Goal: Task Accomplishment & Management: Complete application form

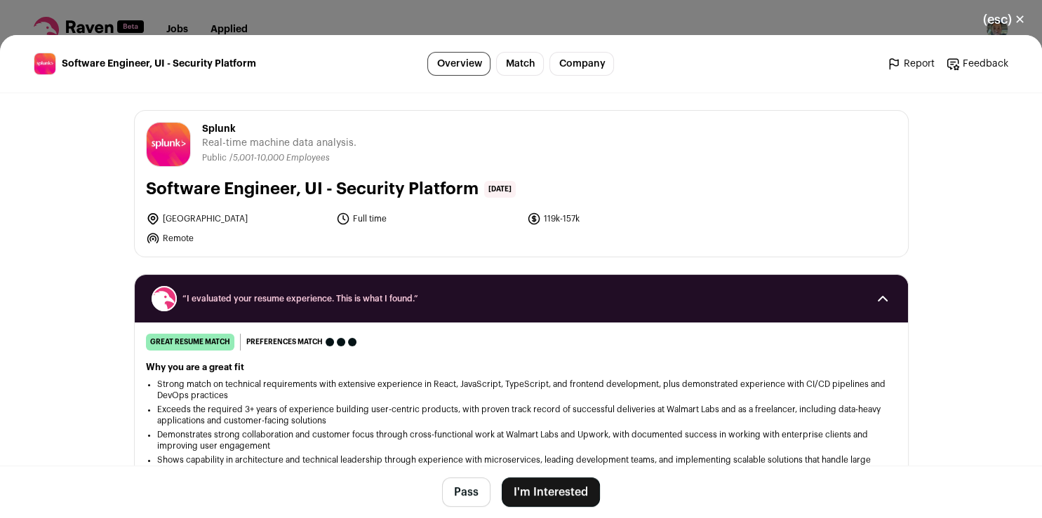
click at [537, 497] on button "I'm Interested" at bounding box center [551, 492] width 98 height 29
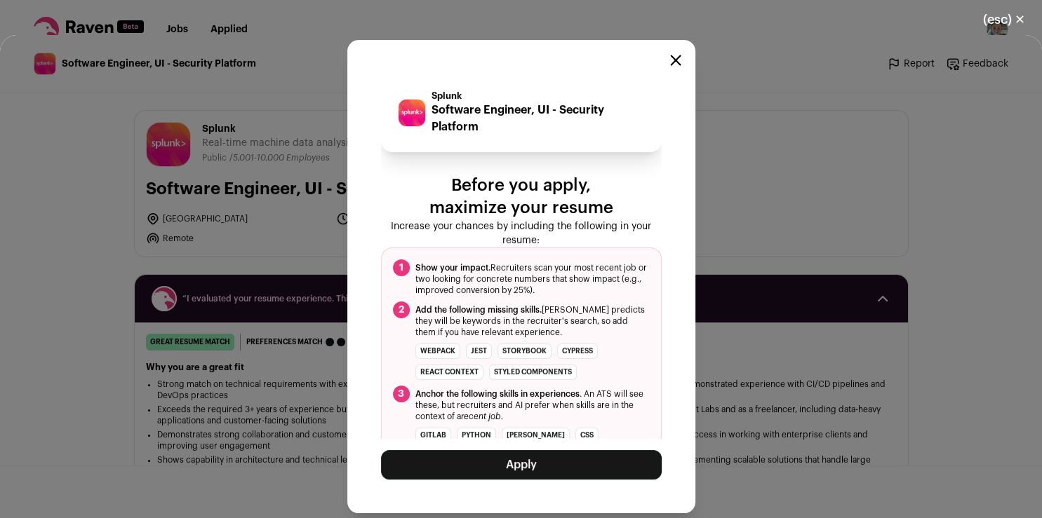
scroll to position [58, 0]
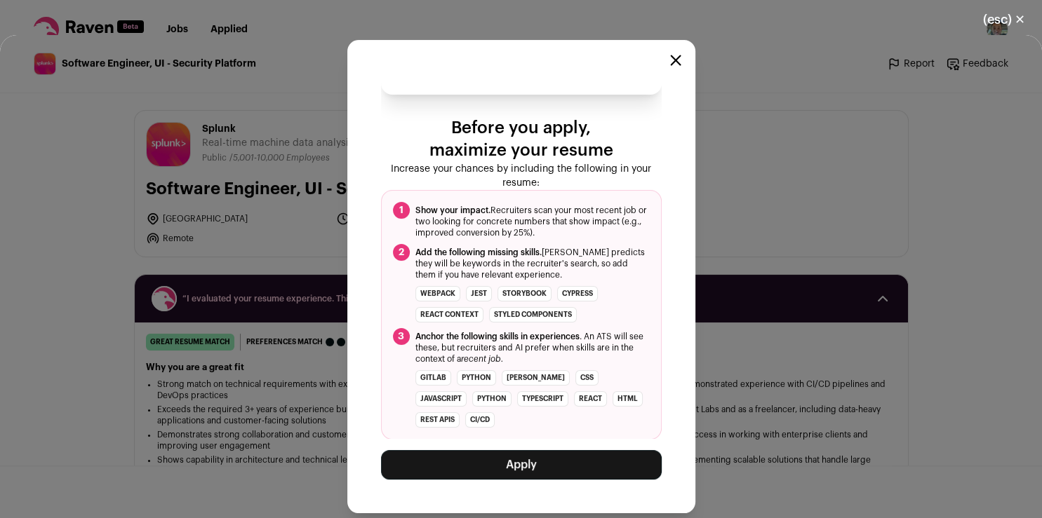
click at [508, 463] on button "Apply" at bounding box center [521, 464] width 281 height 29
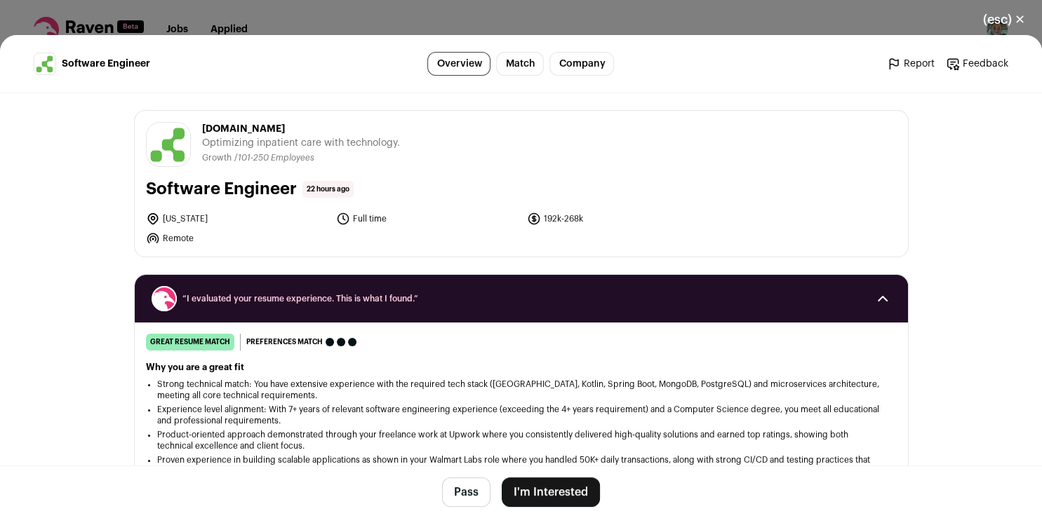
click at [549, 490] on button "I'm Interested" at bounding box center [551, 492] width 98 height 29
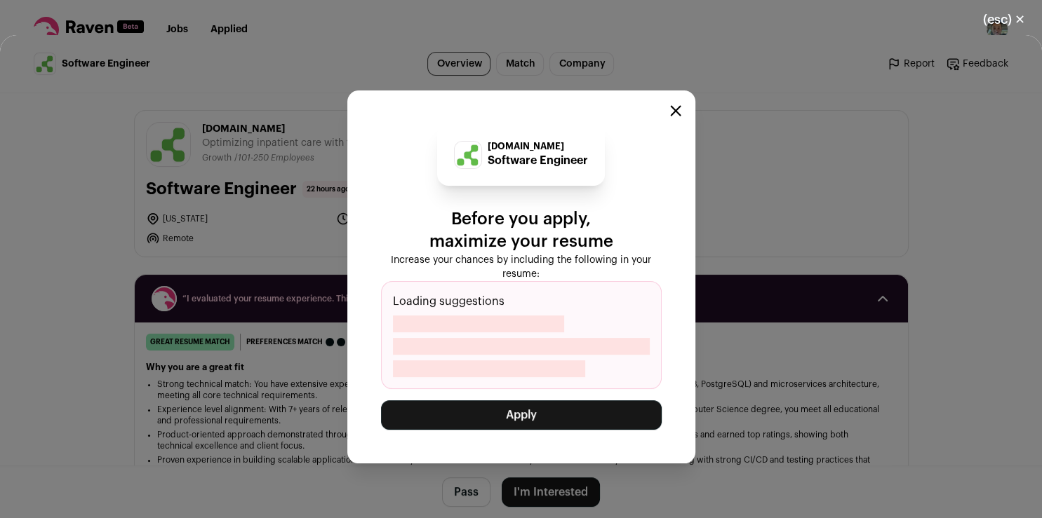
drag, startPoint x: 560, startPoint y: 434, endPoint x: 563, endPoint y: 413, distance: 20.5
click at [563, 413] on div "[DOMAIN_NAME] Software Engineer Before you apply, maximize your resume Increase…" at bounding box center [521, 276] width 348 height 373
click at [563, 413] on button "Apply" at bounding box center [521, 415] width 281 height 29
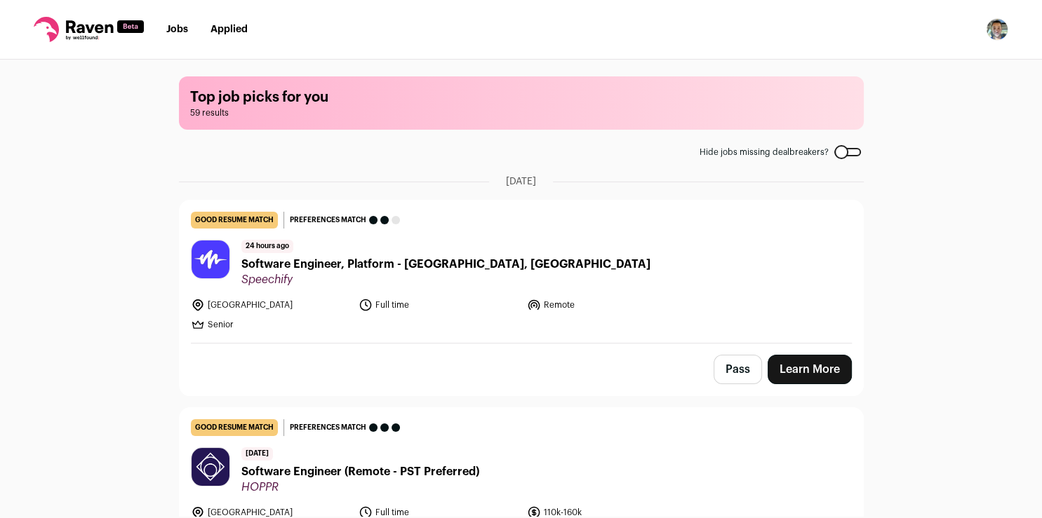
click at [741, 372] on button "Pass" at bounding box center [737, 369] width 48 height 29
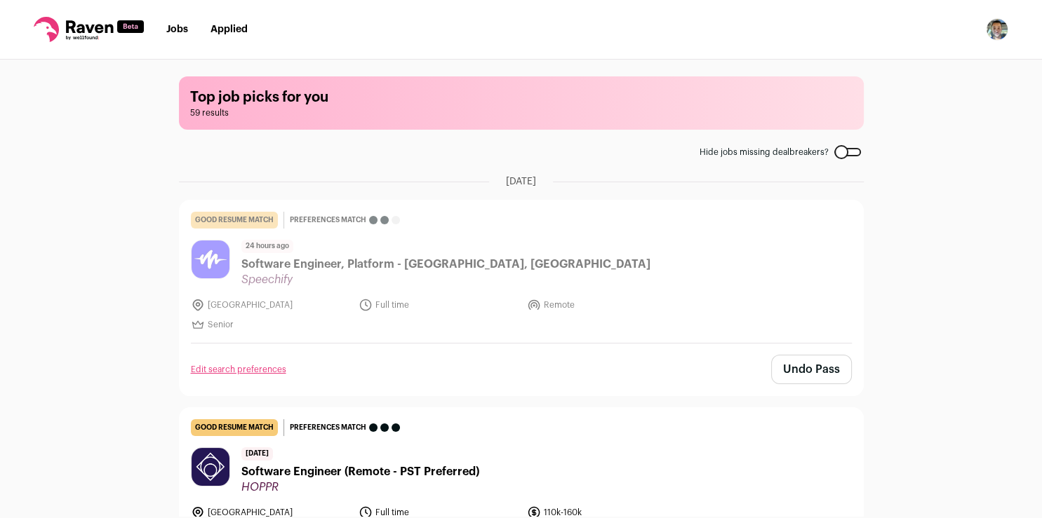
scroll to position [175, 0]
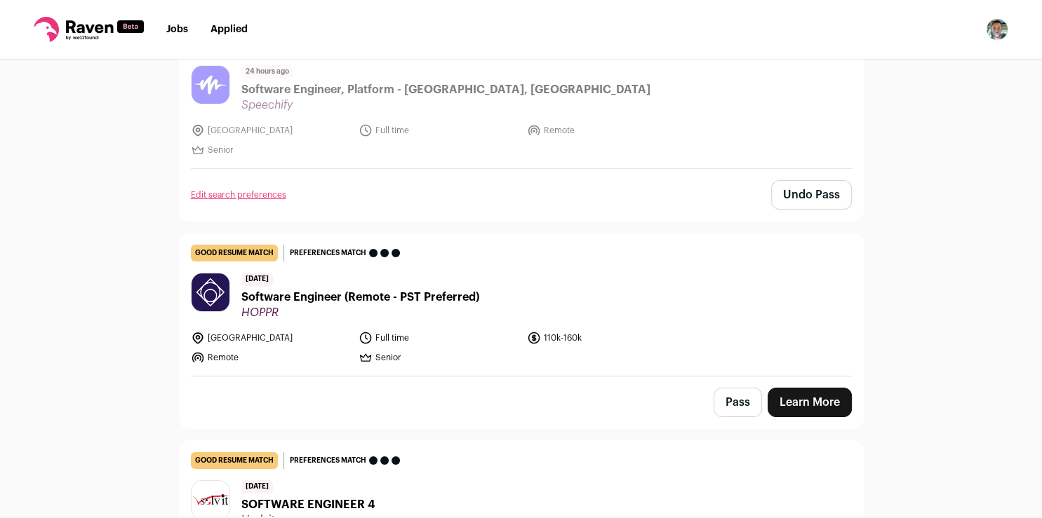
click at [776, 400] on link "Learn More" at bounding box center [809, 402] width 84 height 29
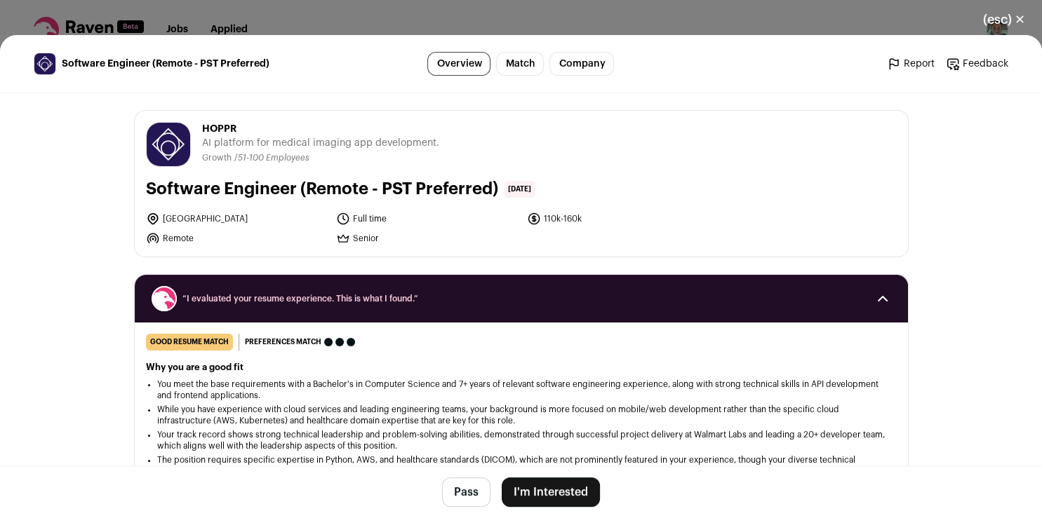
click at [530, 501] on button "I'm Interested" at bounding box center [551, 492] width 98 height 29
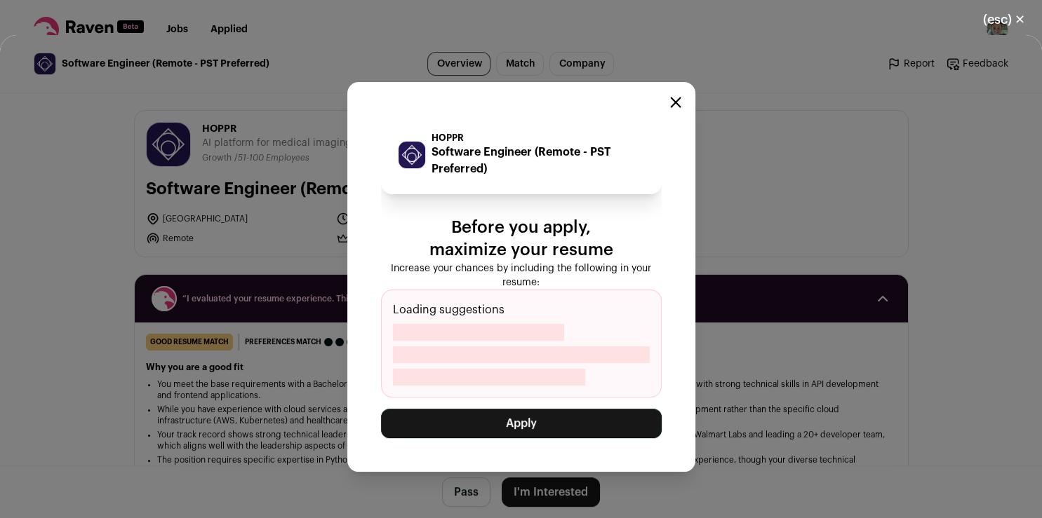
click at [492, 413] on button "Apply" at bounding box center [521, 423] width 281 height 29
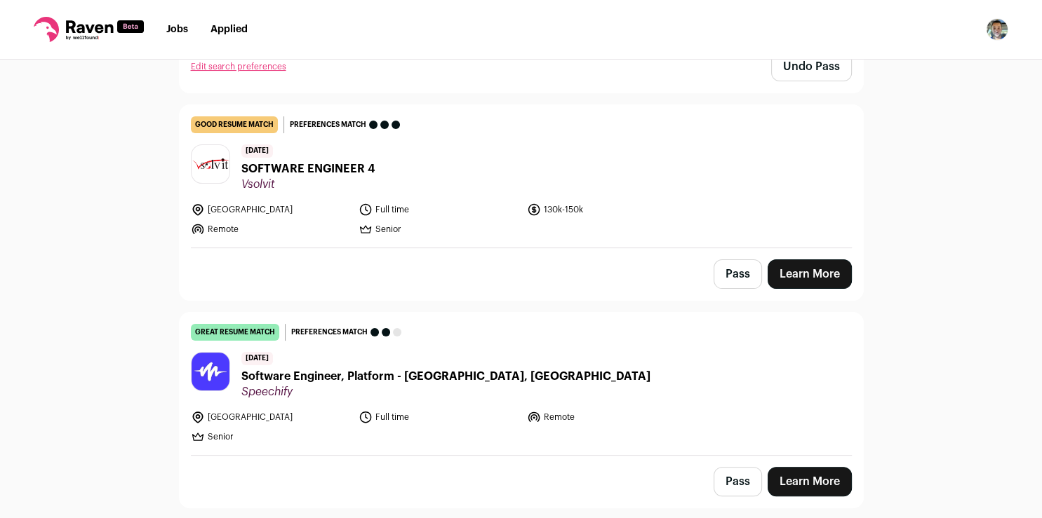
scroll to position [309, 0]
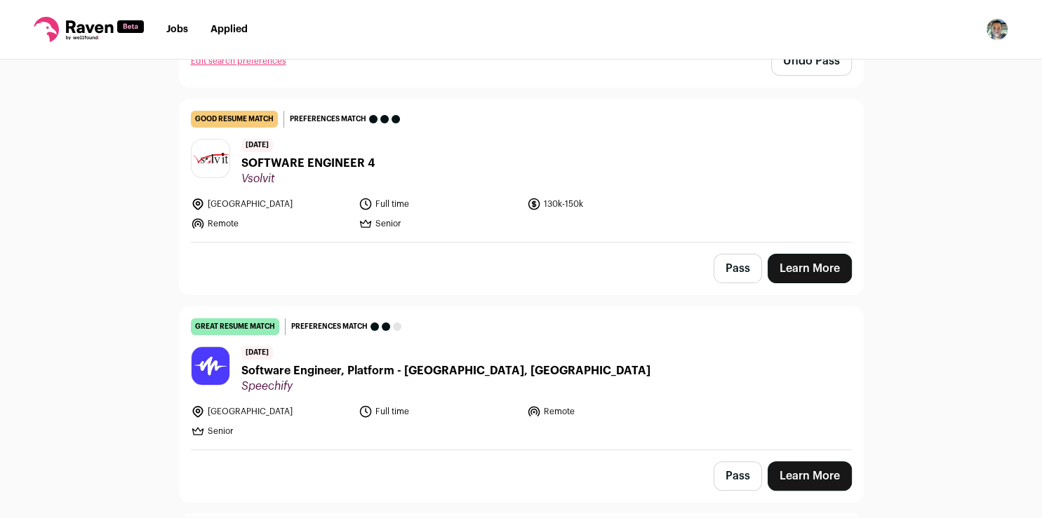
click at [798, 264] on link "Learn More" at bounding box center [809, 268] width 84 height 29
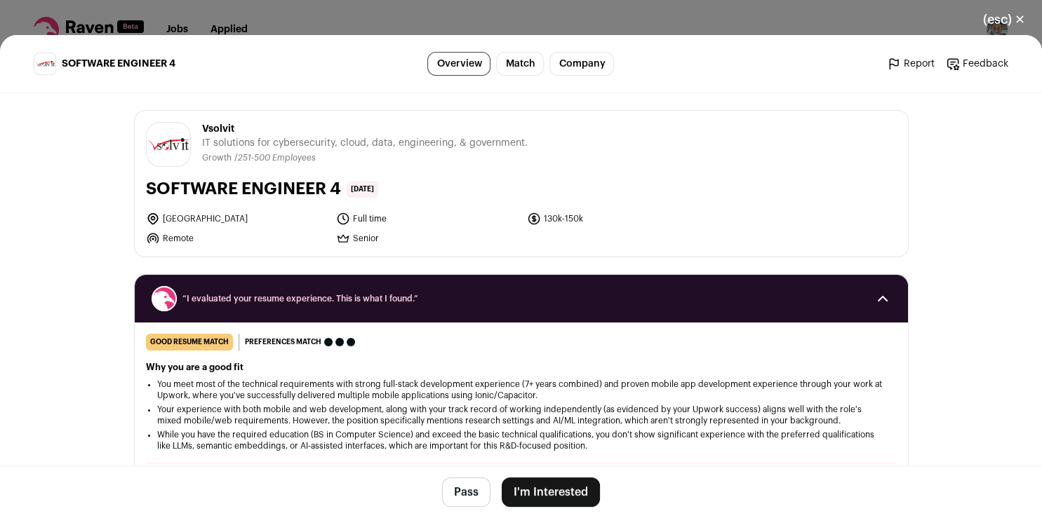
click at [515, 493] on button "I'm Interested" at bounding box center [551, 492] width 98 height 29
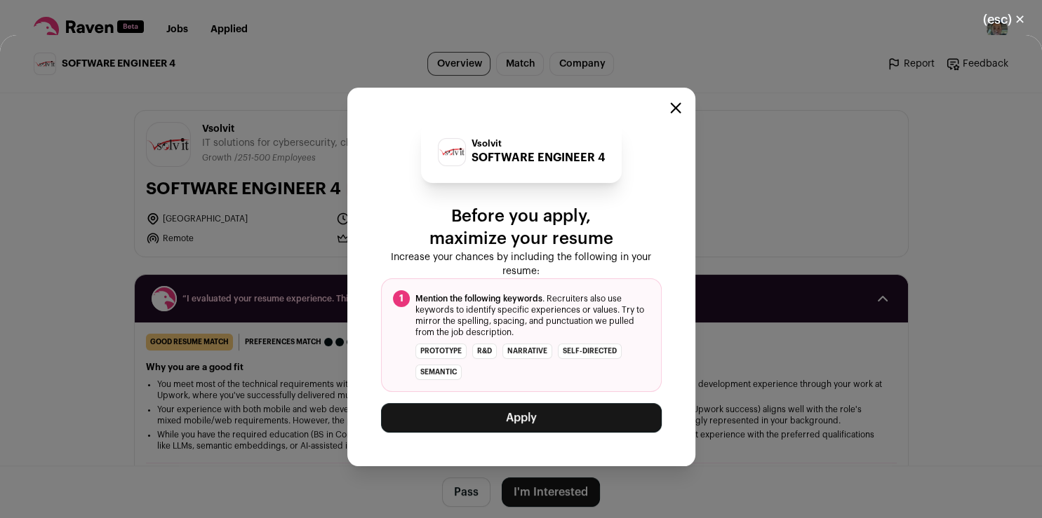
click at [524, 429] on button "Apply" at bounding box center [521, 417] width 281 height 29
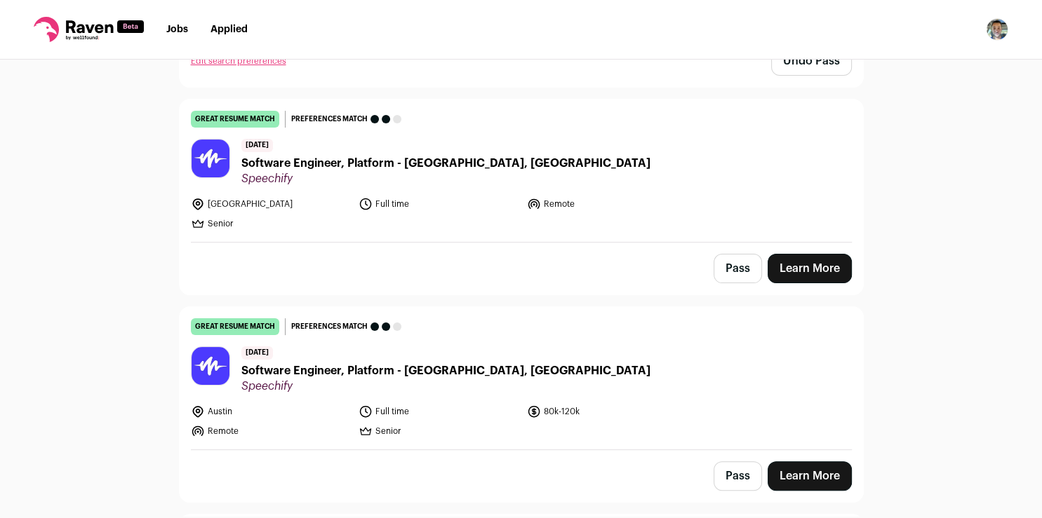
click at [742, 478] on button "Pass" at bounding box center [737, 476] width 48 height 29
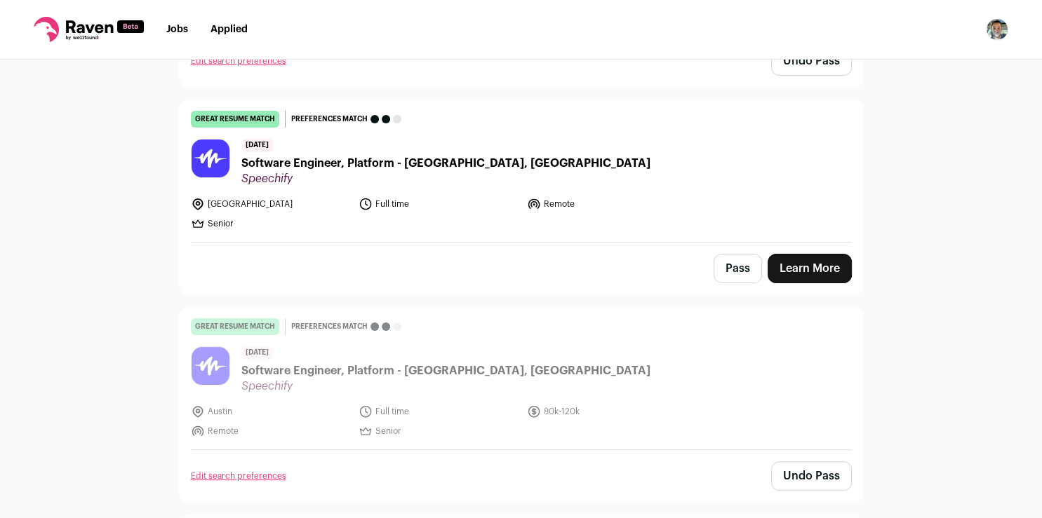
click at [734, 264] on button "Pass" at bounding box center [737, 268] width 48 height 29
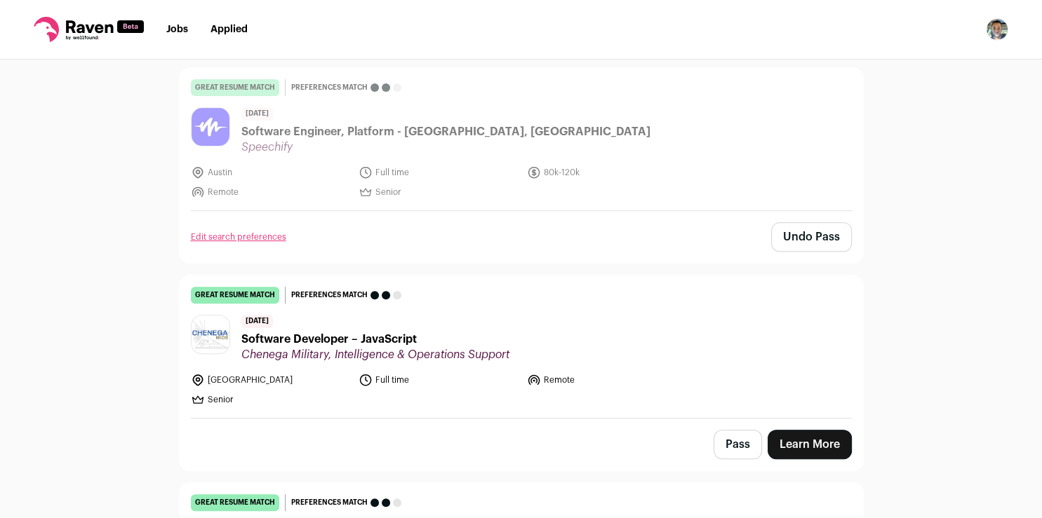
scroll to position [624, 0]
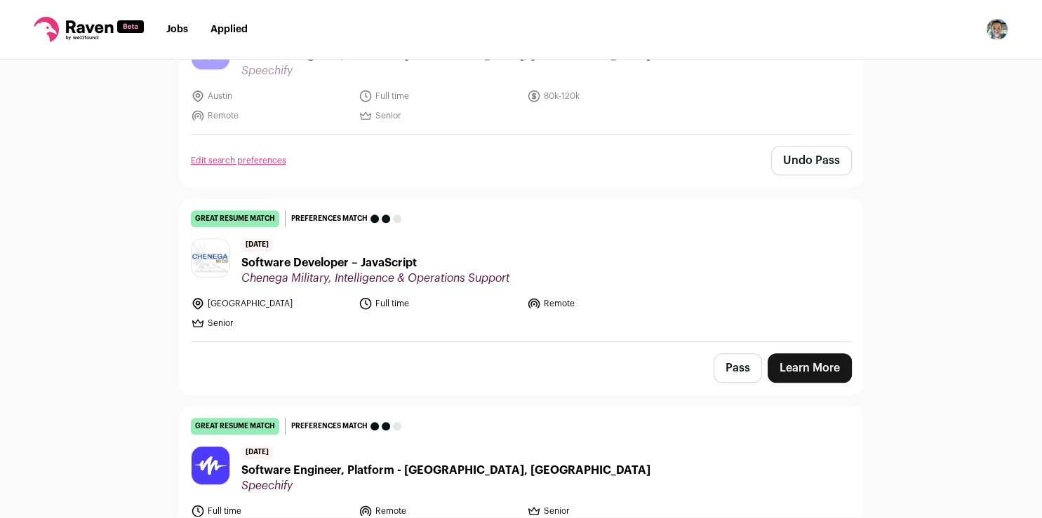
click at [788, 362] on link "Learn More" at bounding box center [809, 368] width 84 height 29
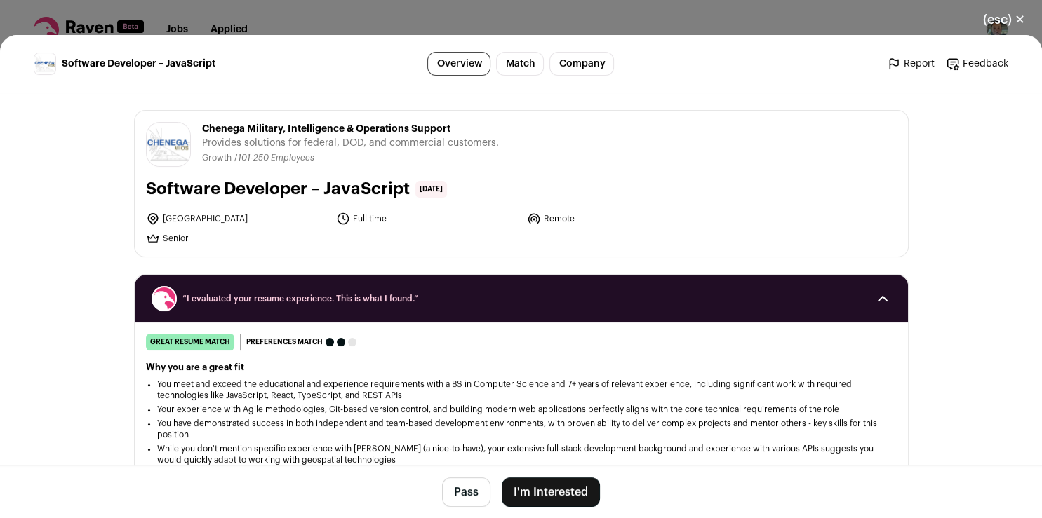
click at [528, 490] on button "I'm Interested" at bounding box center [551, 492] width 98 height 29
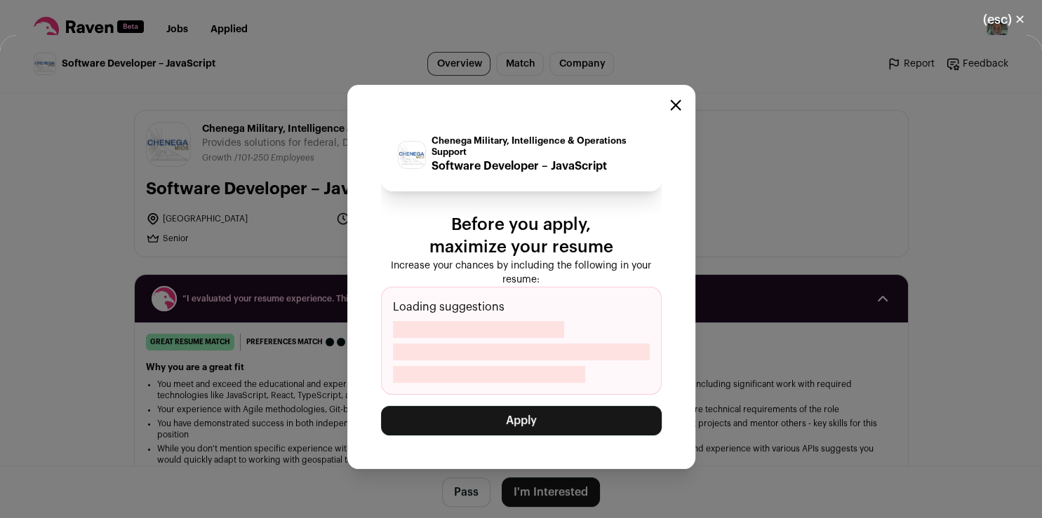
click at [529, 420] on button "Apply" at bounding box center [521, 420] width 281 height 29
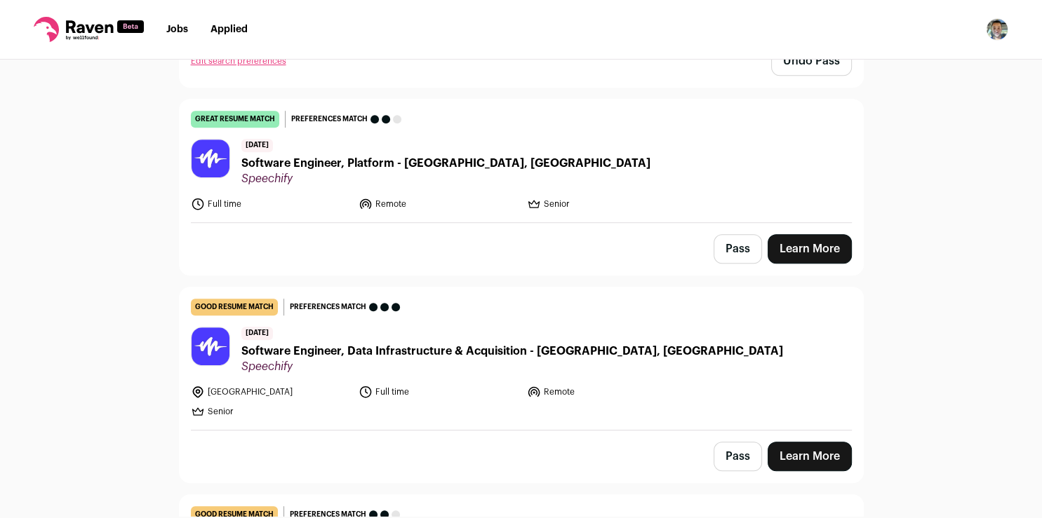
scroll to position [730, 0]
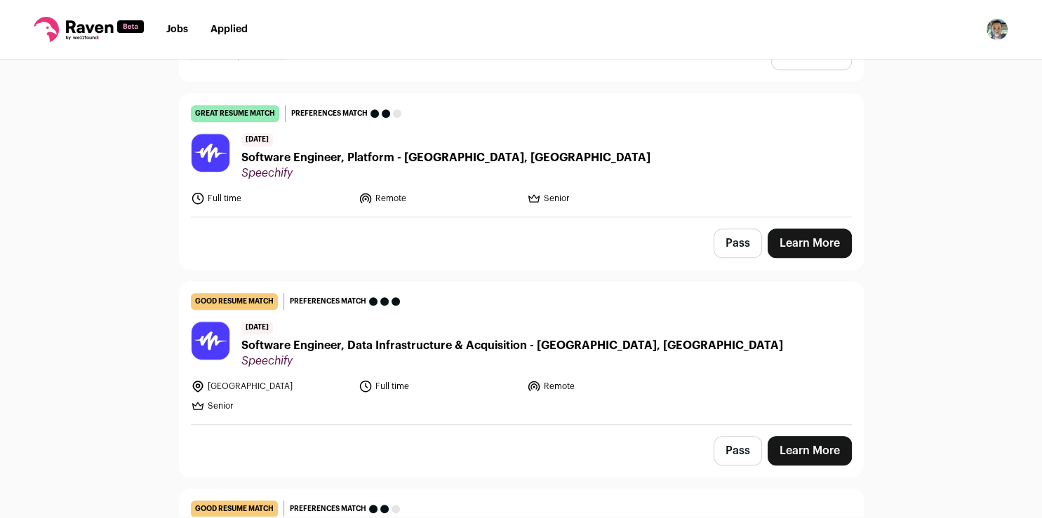
click at [731, 232] on button "Pass" at bounding box center [737, 243] width 48 height 29
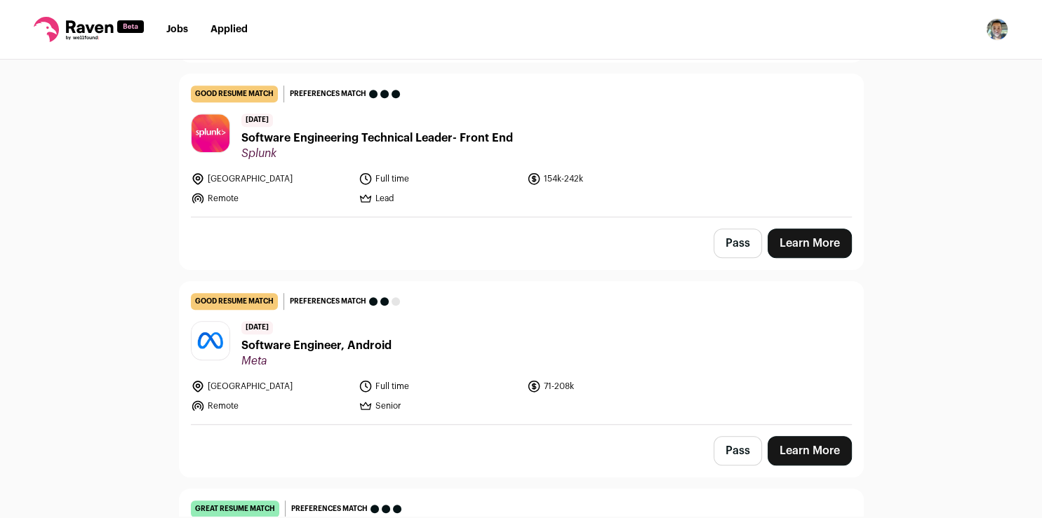
scroll to position [710, 0]
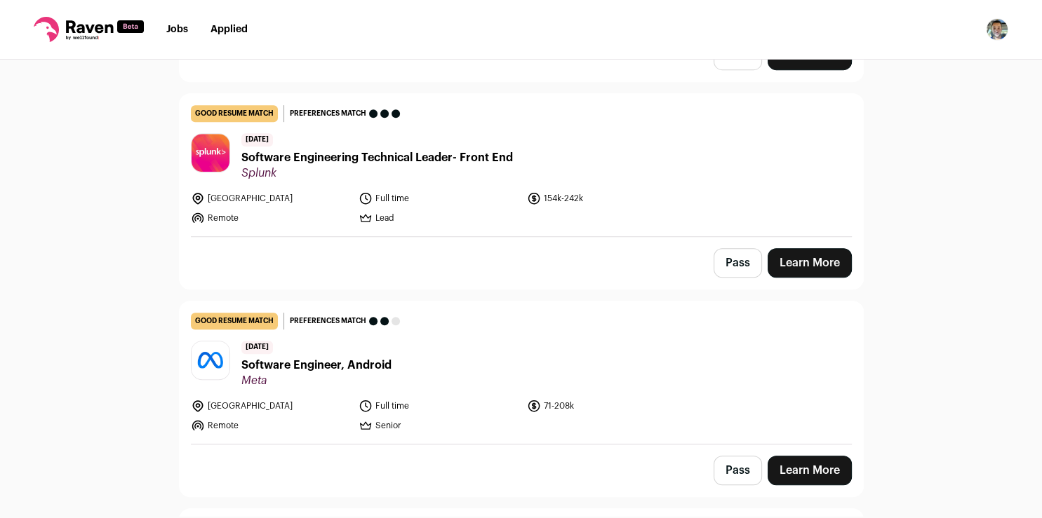
click at [715, 445] on div "Pass Learn More" at bounding box center [521, 471] width 683 height 52
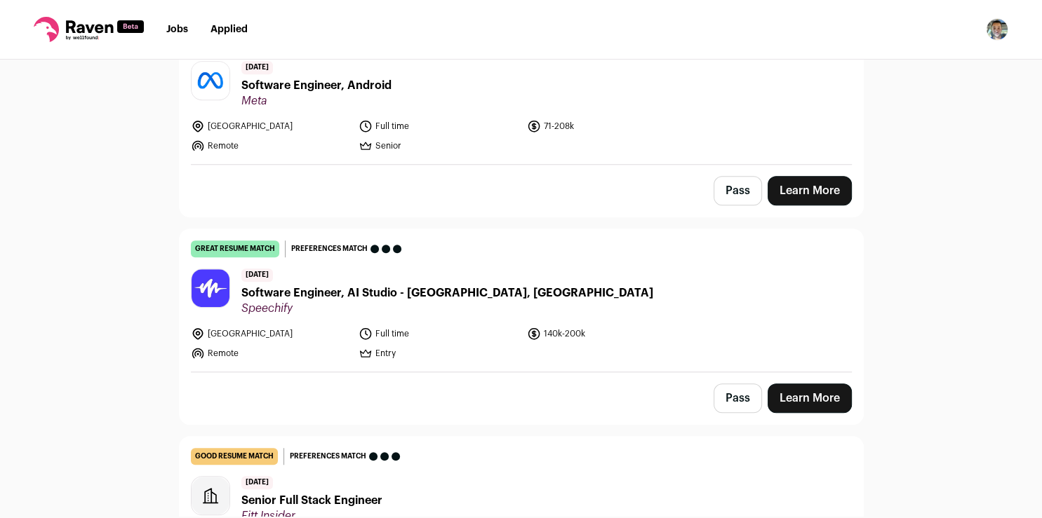
scroll to position [1007, 0]
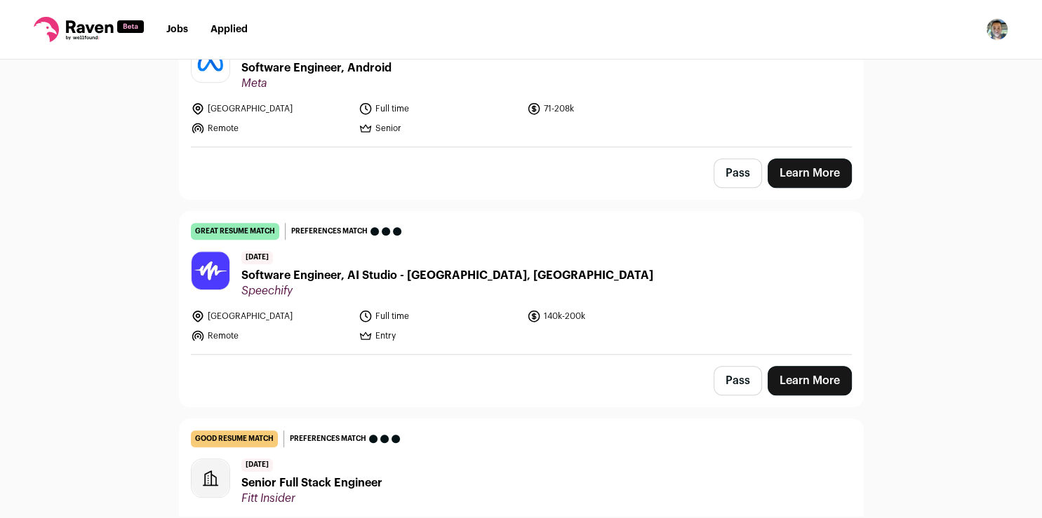
click at [730, 375] on button "Pass" at bounding box center [737, 380] width 48 height 29
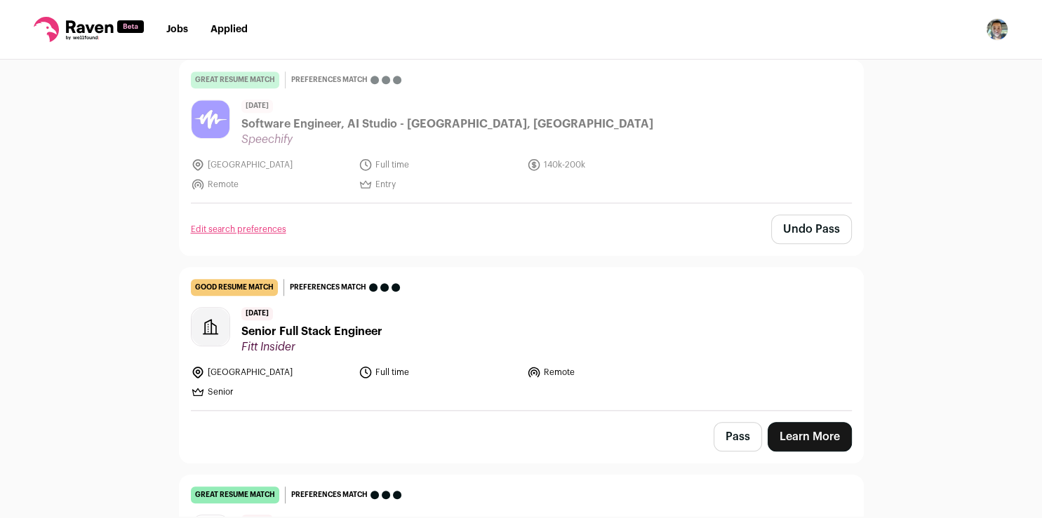
scroll to position [1171, 0]
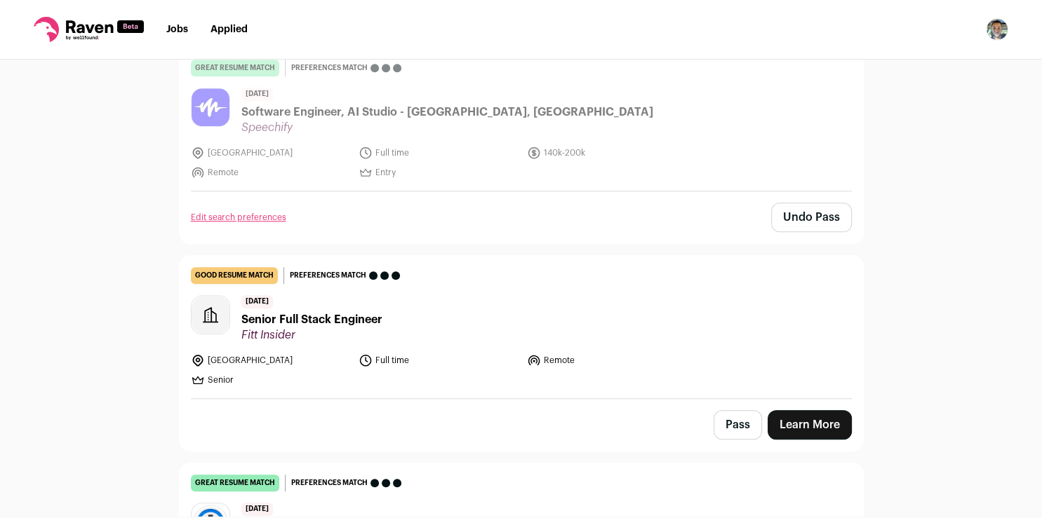
click at [816, 419] on link "Learn More" at bounding box center [809, 424] width 84 height 29
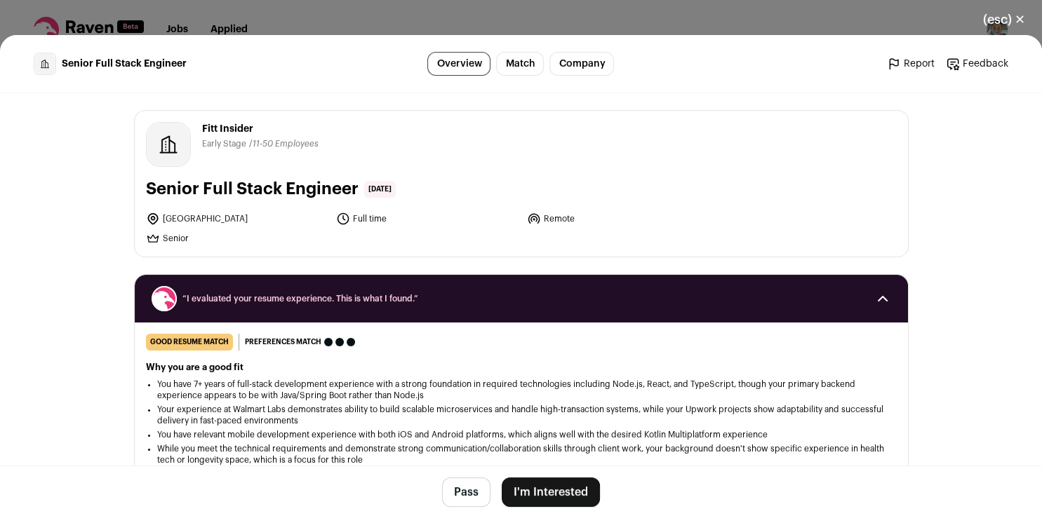
click at [542, 487] on button "I'm Interested" at bounding box center [551, 492] width 98 height 29
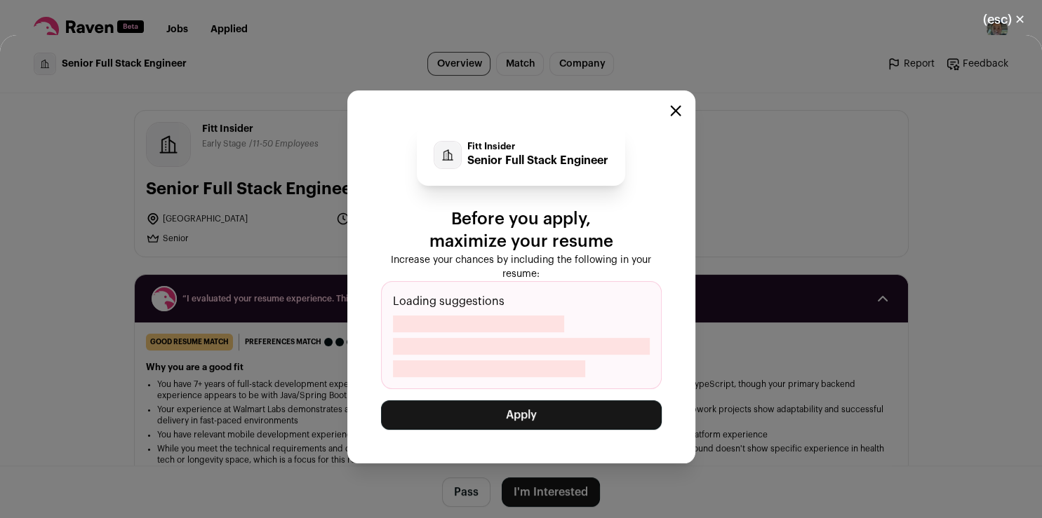
click at [489, 422] on button "Apply" at bounding box center [521, 415] width 281 height 29
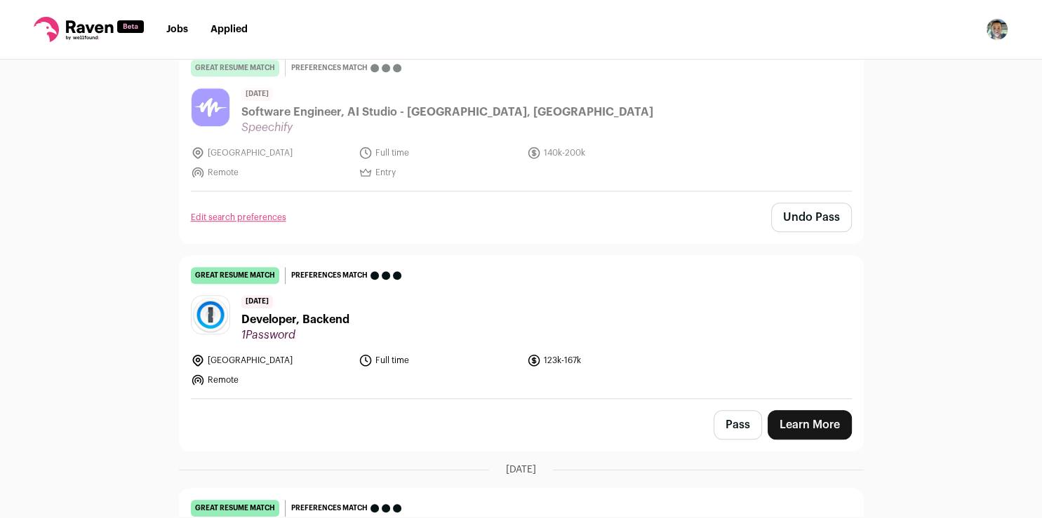
click at [796, 420] on link "Learn More" at bounding box center [809, 424] width 84 height 29
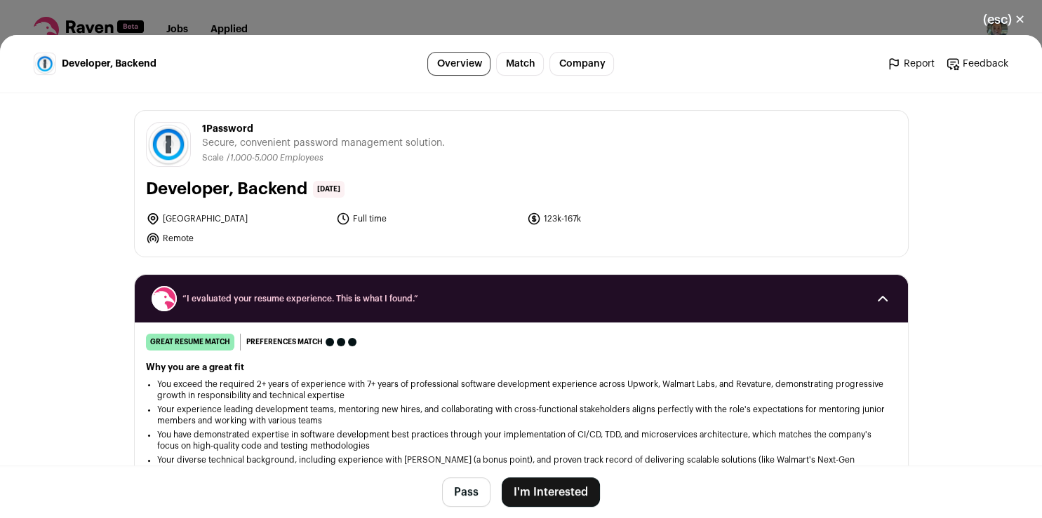
click at [796, 420] on li "Your experience leading development teams, mentoring new hires, and collaborati…" at bounding box center [521, 415] width 728 height 22
click at [558, 485] on button "I'm Interested" at bounding box center [551, 492] width 98 height 29
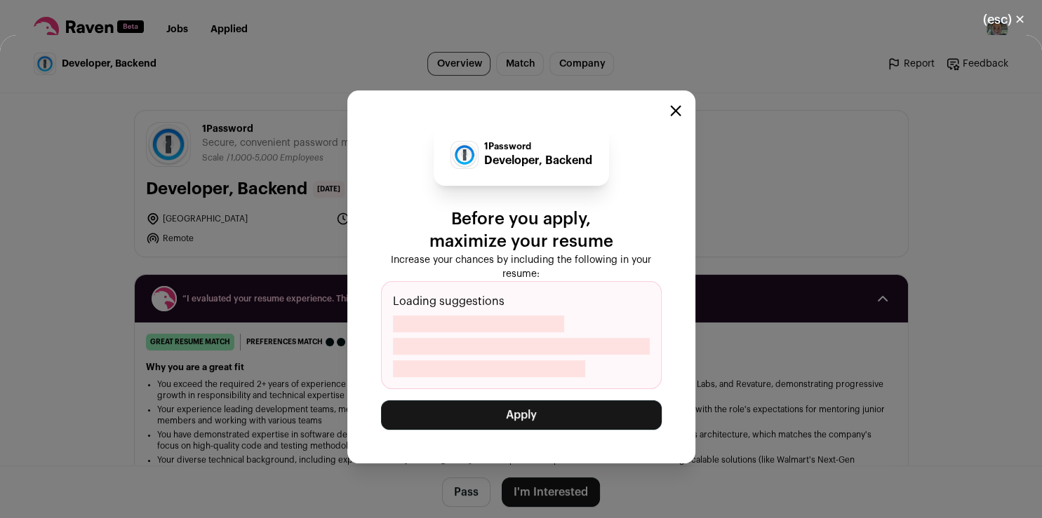
click at [414, 417] on button "Apply" at bounding box center [521, 415] width 281 height 29
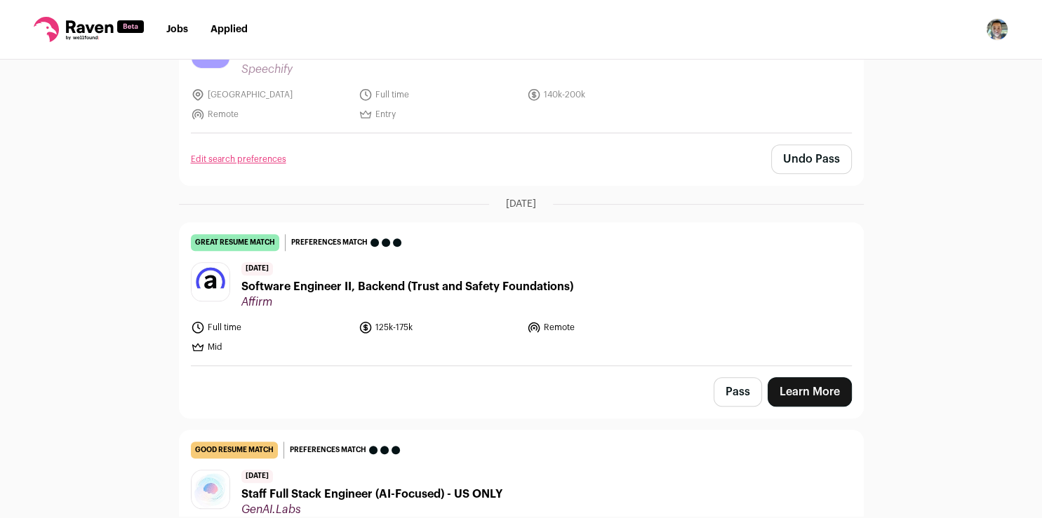
scroll to position [1235, 0]
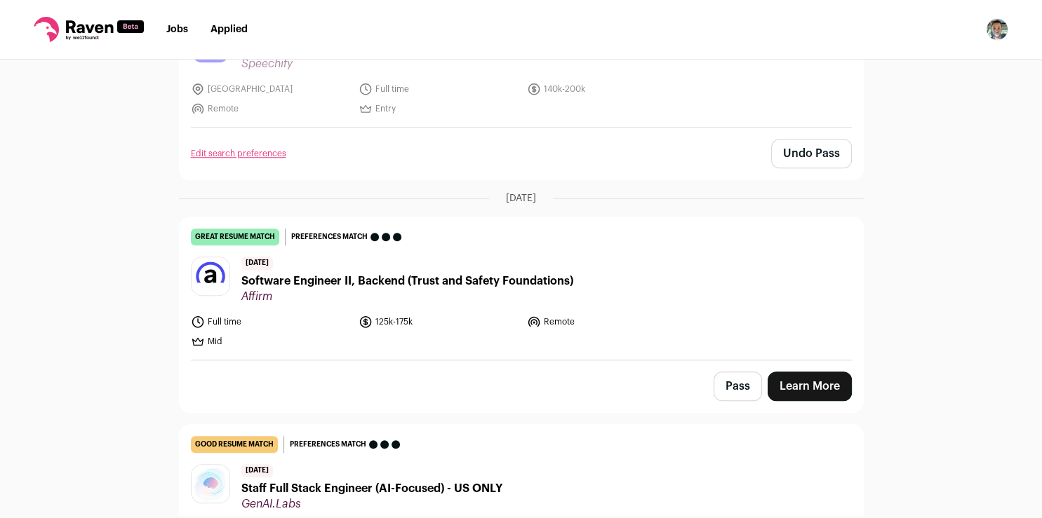
click at [725, 381] on button "Pass" at bounding box center [737, 386] width 48 height 29
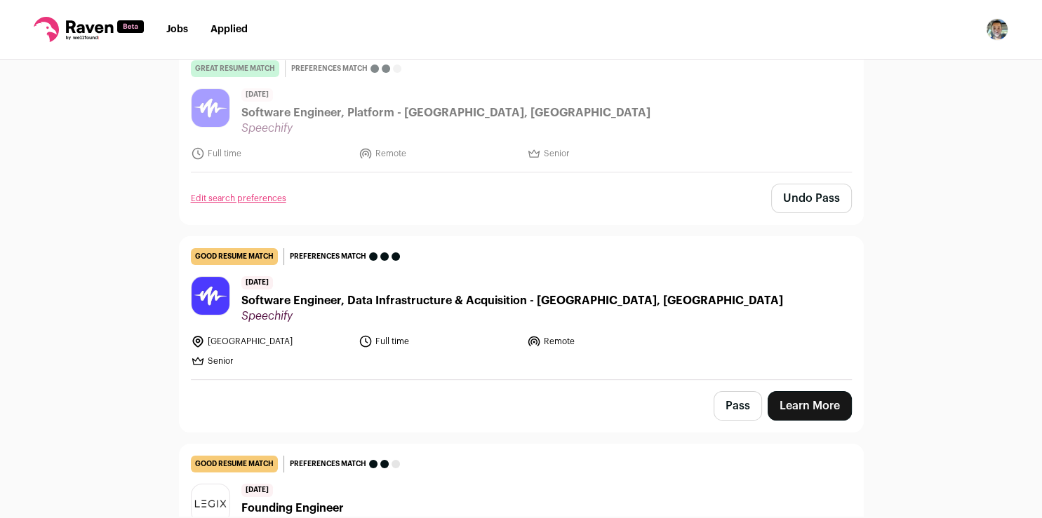
scroll to position [157, 0]
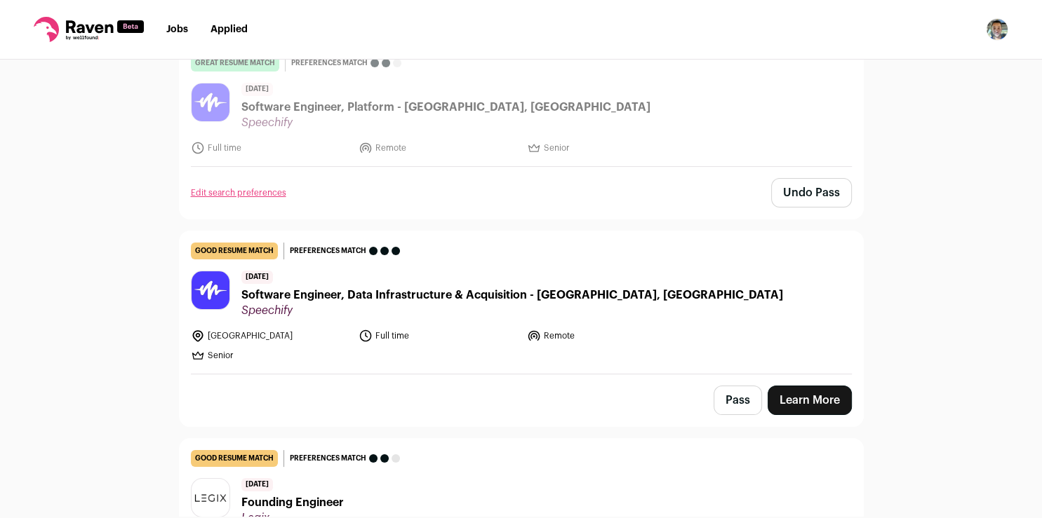
click at [731, 397] on button "Pass" at bounding box center [737, 400] width 48 height 29
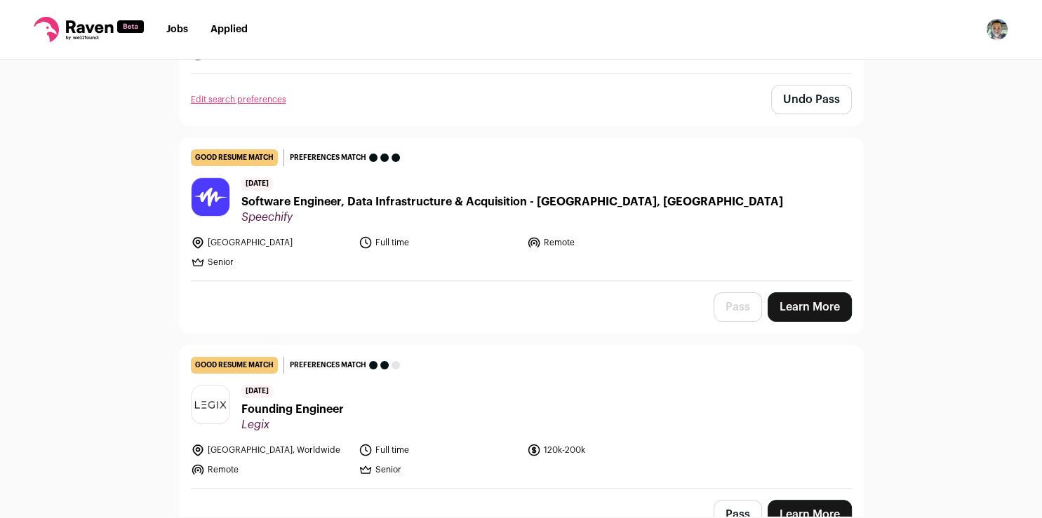
scroll to position [303, 0]
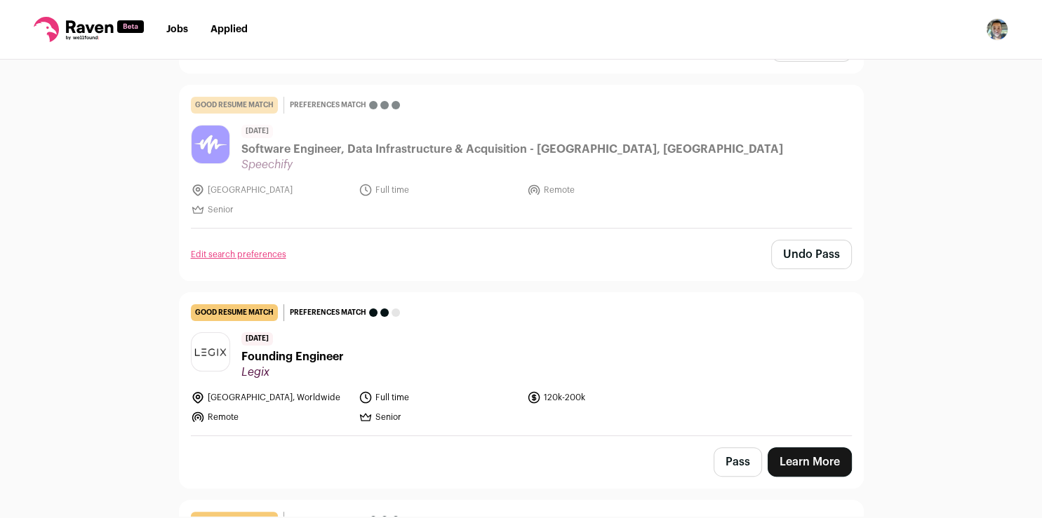
click at [732, 455] on button "Pass" at bounding box center [737, 462] width 48 height 29
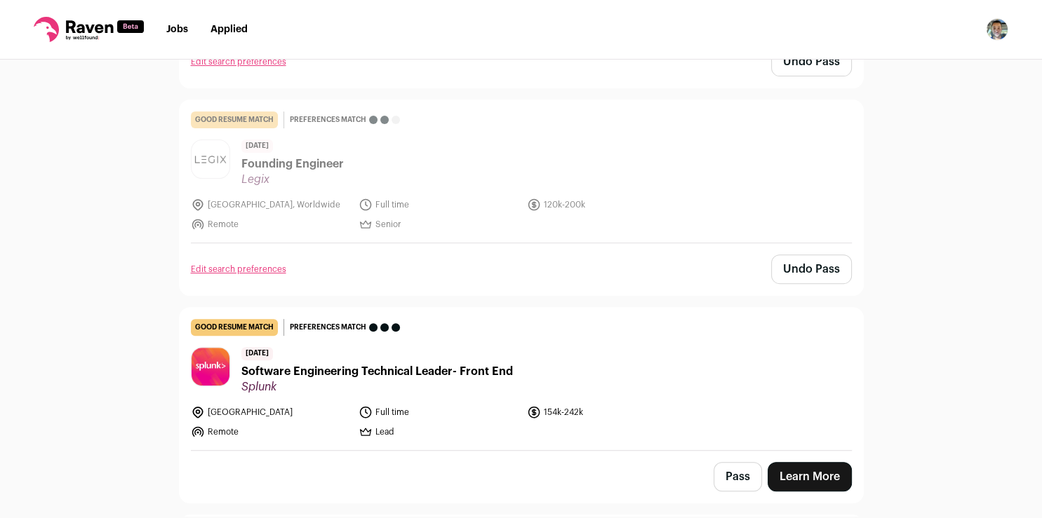
scroll to position [554, 0]
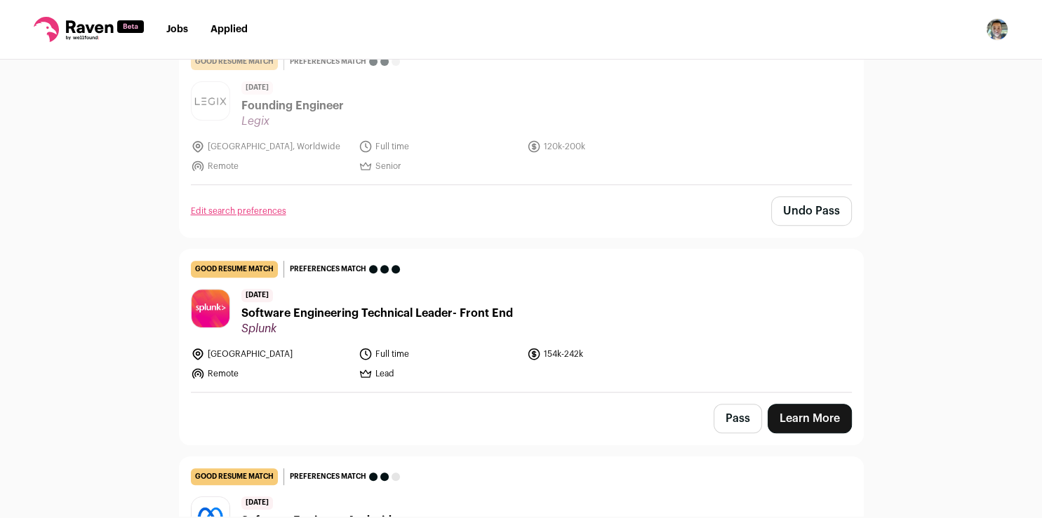
click at [732, 412] on button "Pass" at bounding box center [737, 418] width 48 height 29
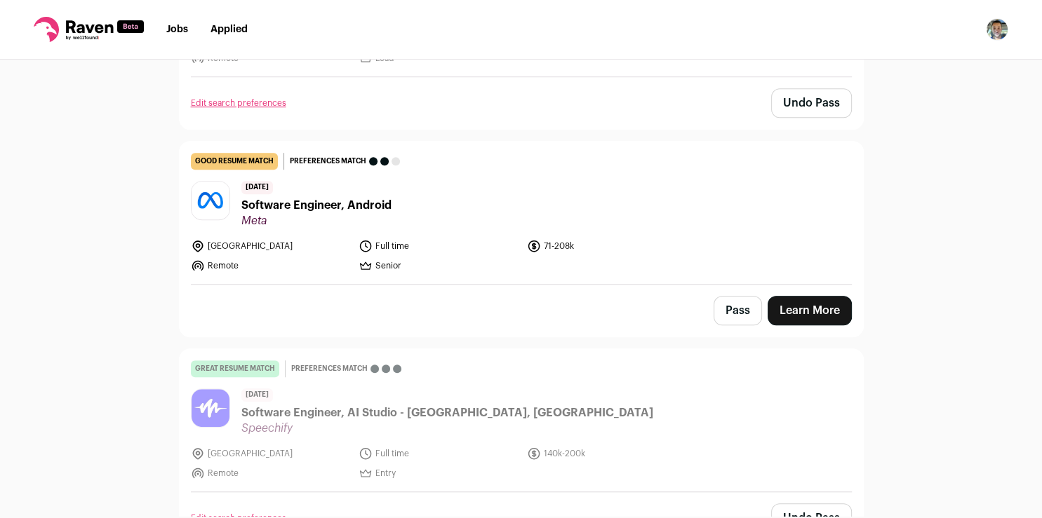
scroll to position [846, 0]
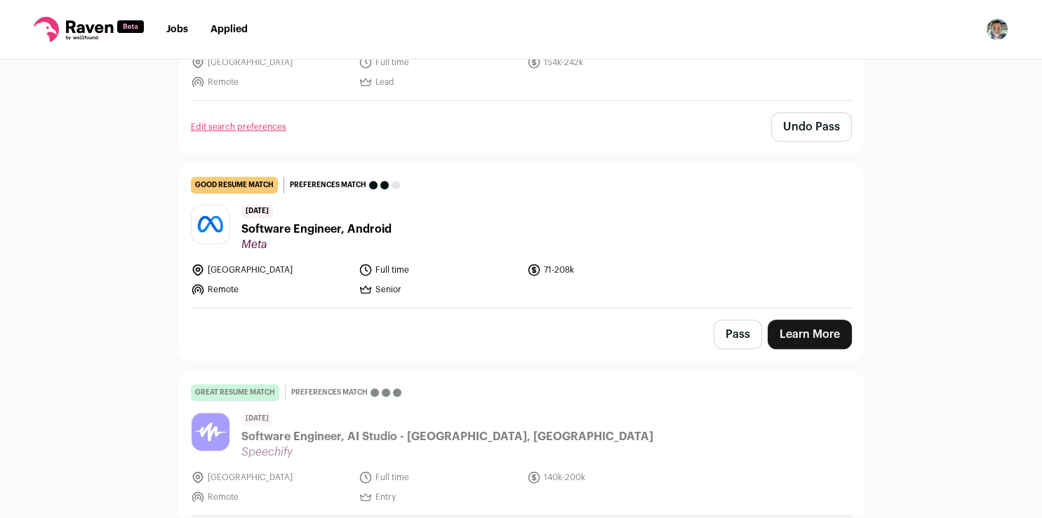
click at [783, 336] on link "Learn More" at bounding box center [809, 334] width 84 height 29
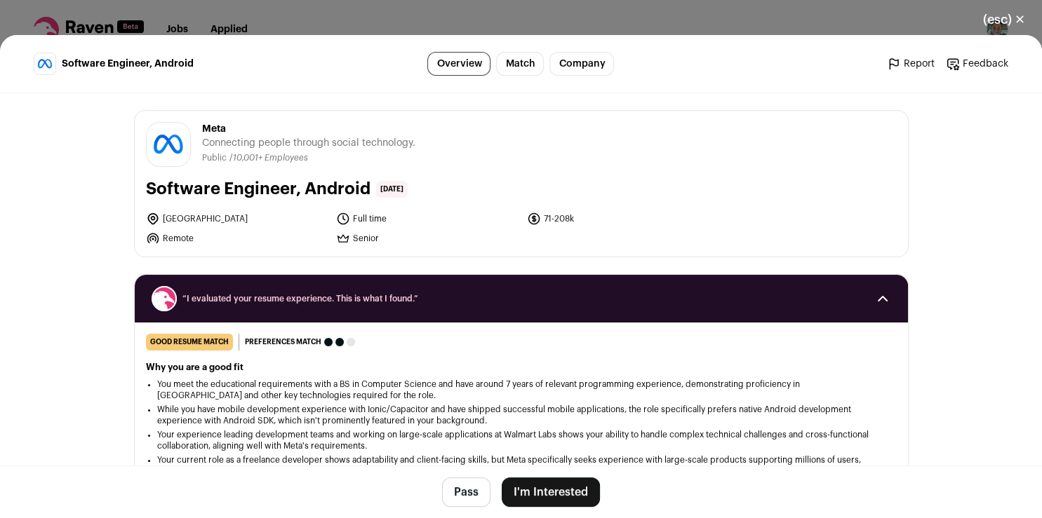
click at [539, 490] on button "I'm Interested" at bounding box center [551, 492] width 98 height 29
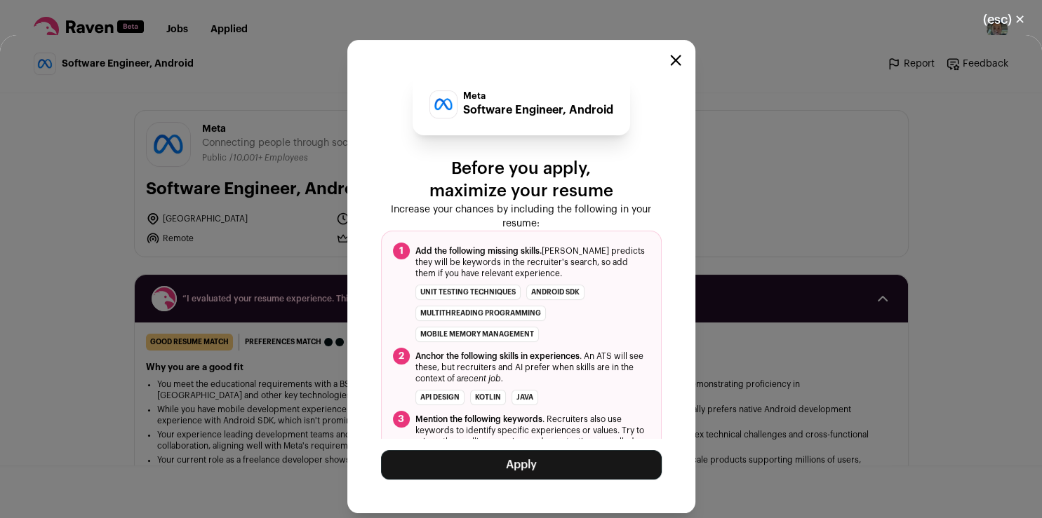
click at [495, 462] on button "Apply" at bounding box center [521, 464] width 281 height 29
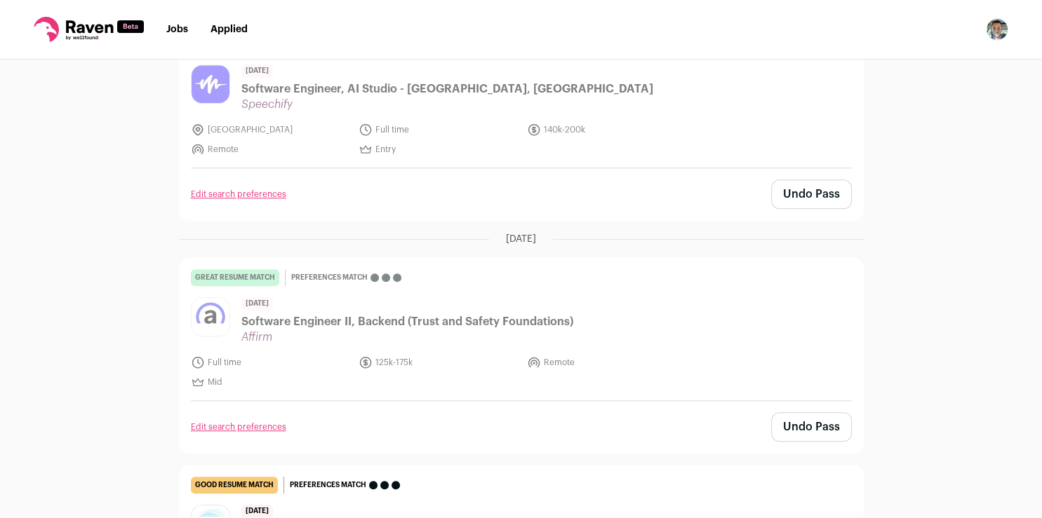
scroll to position [974, 0]
